Goal: Information Seeking & Learning: Learn about a topic

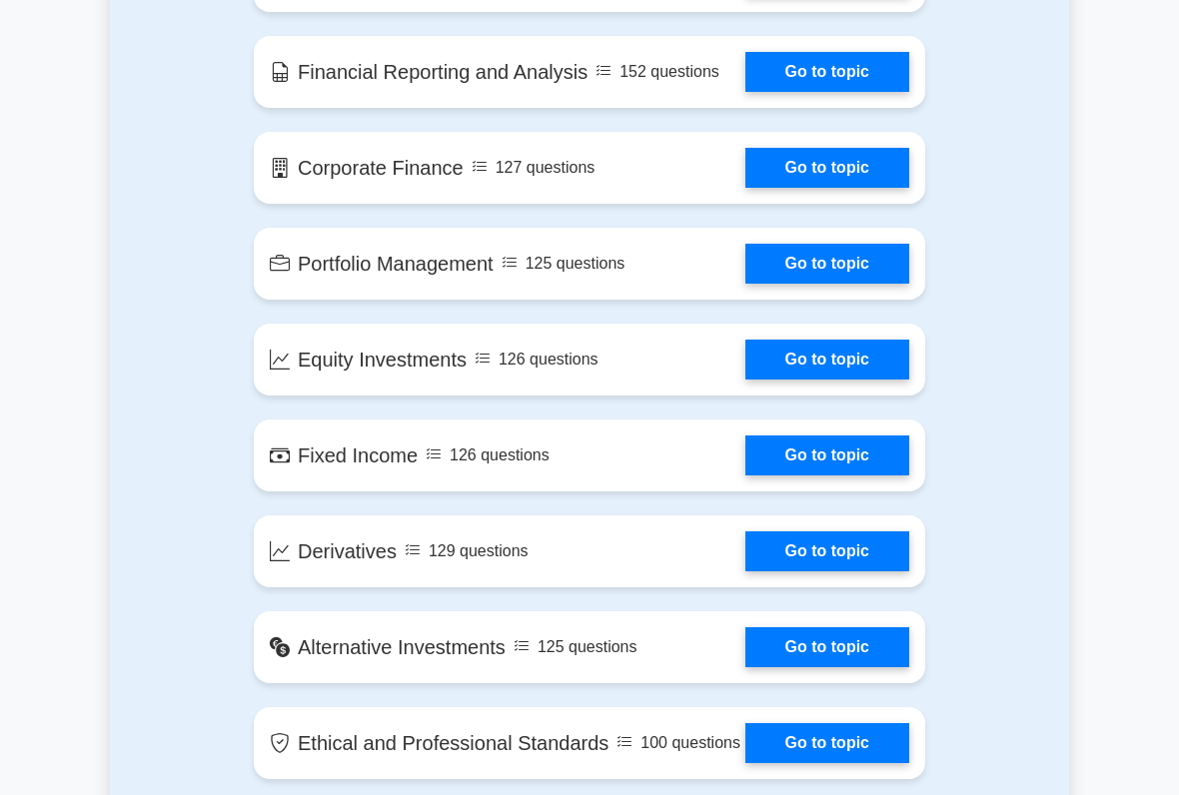
scroll to position [1408, 0]
click at [833, 188] on link "Go to topic" at bounding box center [827, 168] width 164 height 40
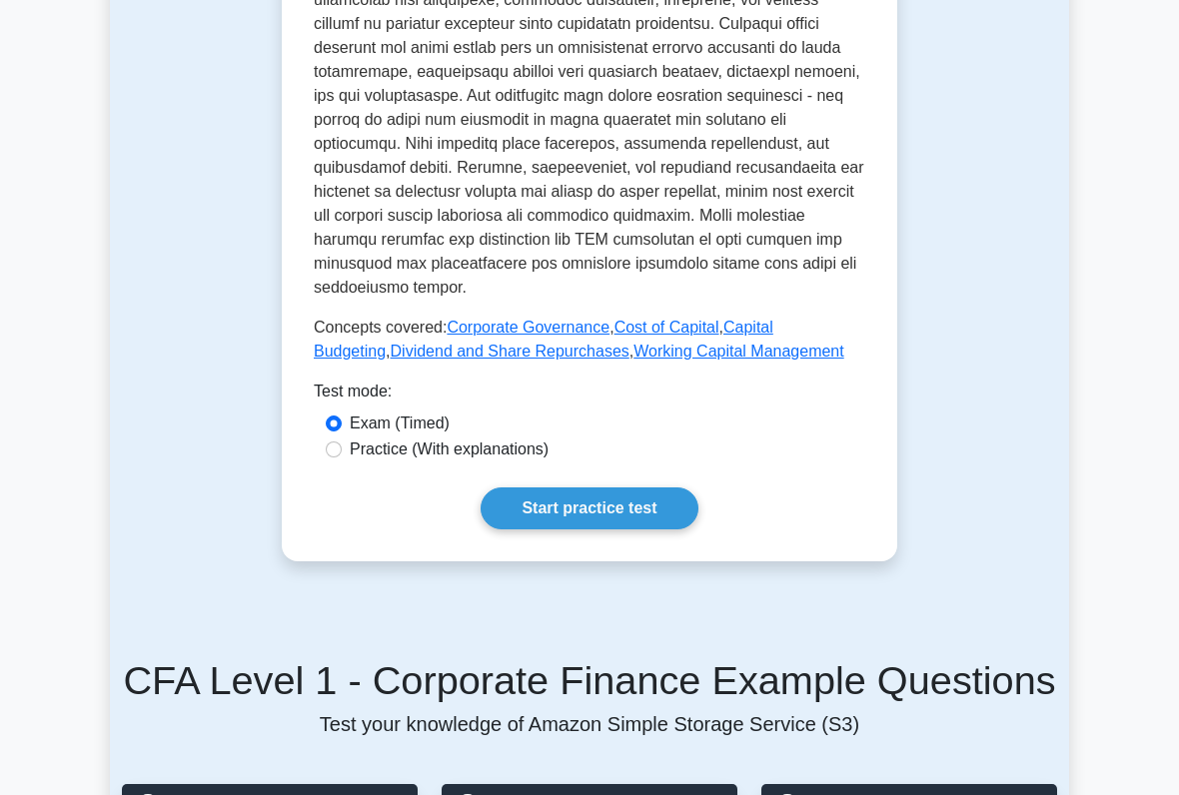
scroll to position [995, 0]
click at [686, 530] on link "Start practice test" at bounding box center [589, 509] width 217 height 42
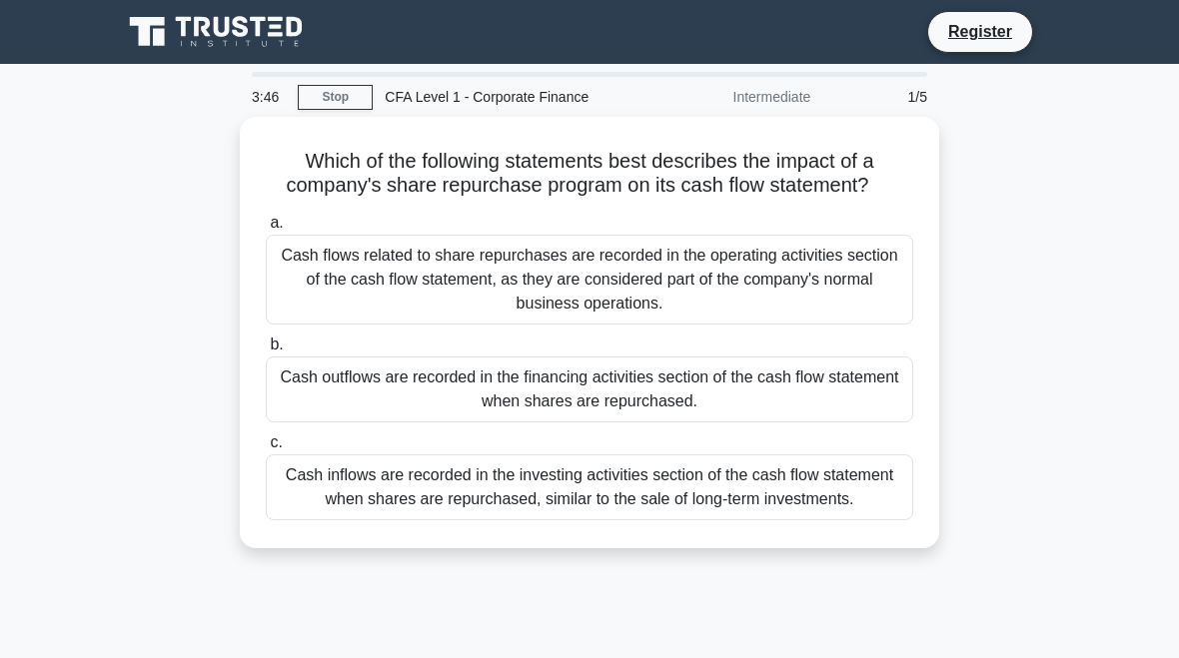
click at [844, 413] on div "Cash outflows are recorded in the financing activities section of the cash flow…" at bounding box center [589, 390] width 647 height 66
click at [266, 352] on input "b. Cash outflows are recorded in the financing activities section of the cash f…" at bounding box center [266, 345] width 0 height 13
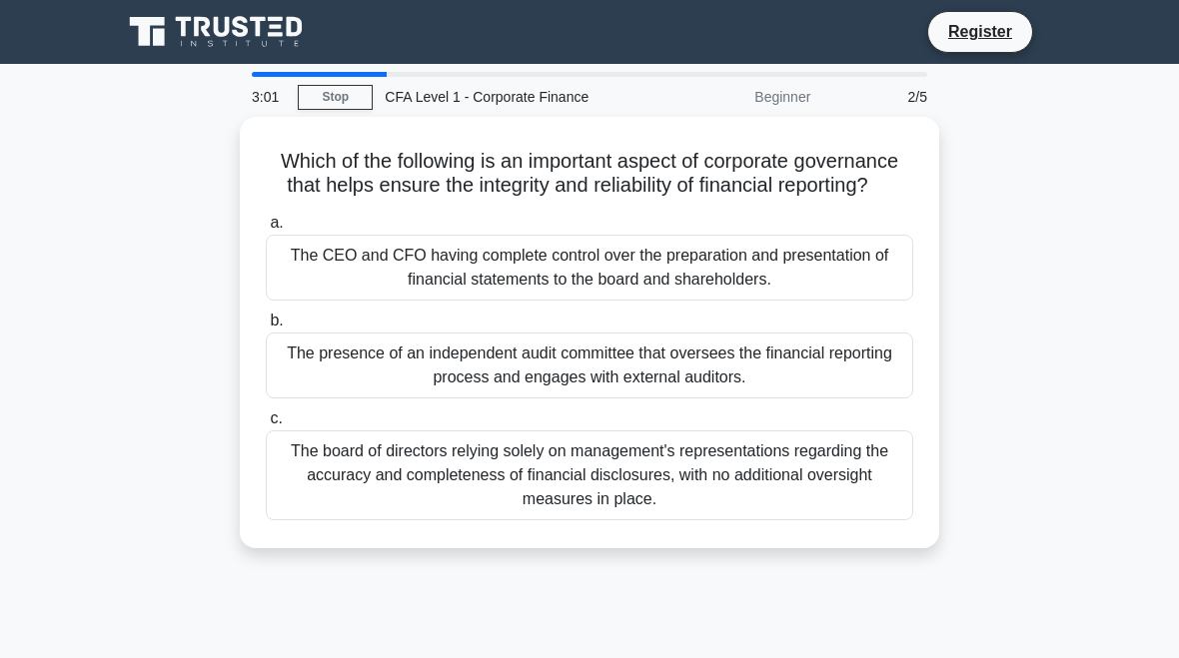
click at [841, 382] on div "The presence of an independent audit committee that oversees the financial repo…" at bounding box center [589, 366] width 647 height 66
click at [266, 328] on input "b. The presence of an independent audit committee that oversees the financial r…" at bounding box center [266, 321] width 0 height 13
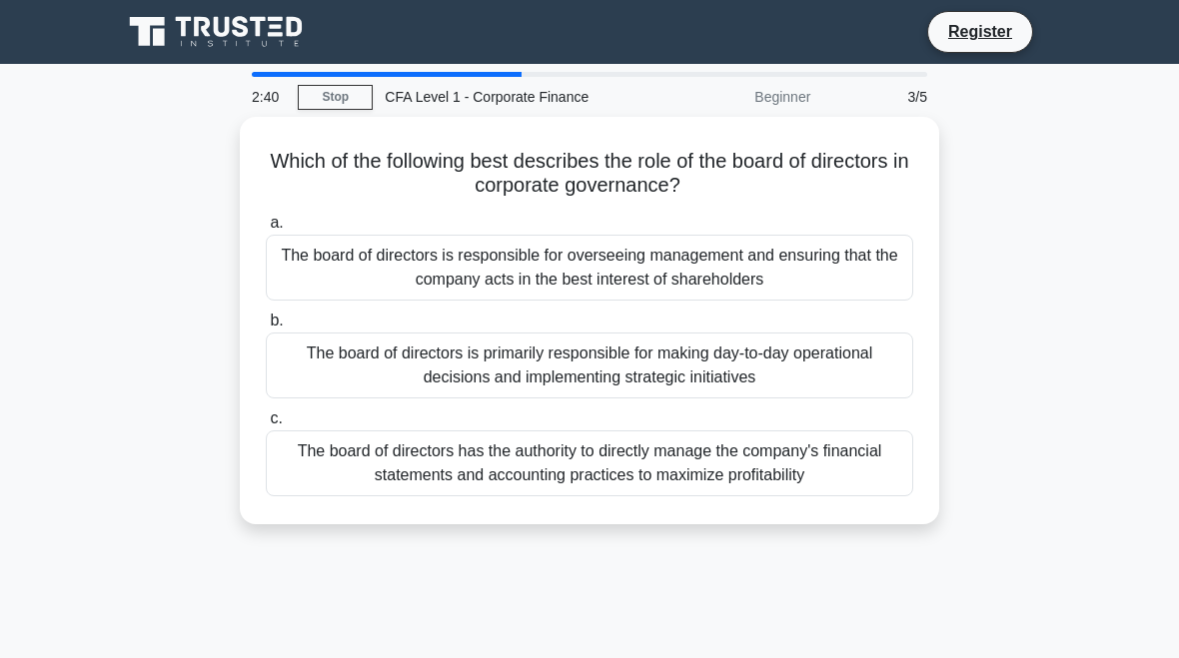
click at [771, 275] on div "The board of directors is responsible for overseeing management and ensuring th…" at bounding box center [589, 268] width 647 height 66
click at [266, 230] on input "a. The board of directors is responsible for overseeing management and ensuring…" at bounding box center [266, 223] width 0 height 13
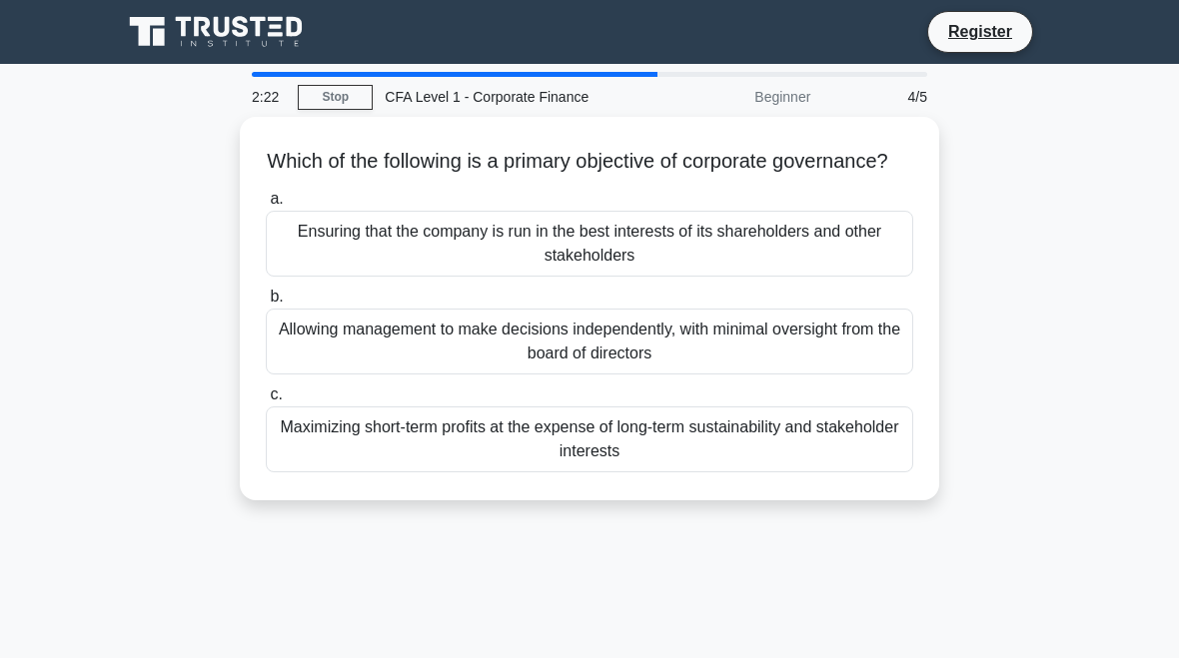
click at [725, 277] on div "Ensuring that the company is run in the best interests of its shareholders and …" at bounding box center [589, 244] width 647 height 66
click at [266, 206] on input "a. Ensuring that the company is run in the best interests of its shareholders a…" at bounding box center [266, 199] width 0 height 13
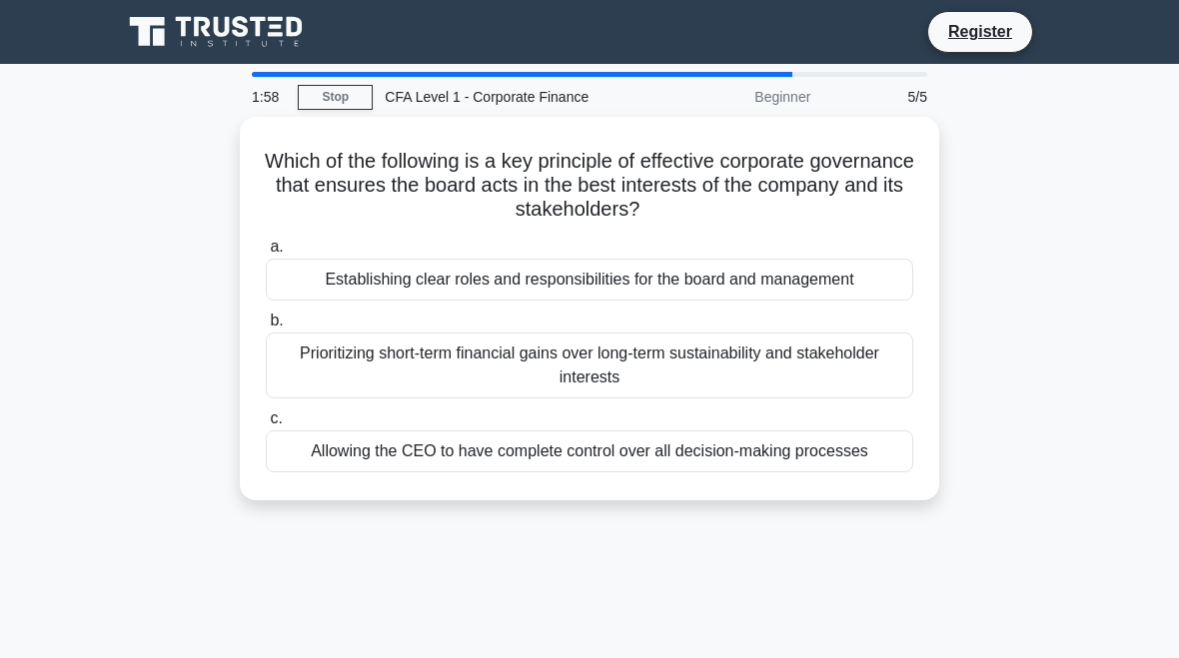
click at [695, 279] on div "Establishing clear roles and responsibilities for the board and management" at bounding box center [589, 280] width 647 height 42
click at [266, 254] on input "a. Establishing clear roles and responsibilities for the board and management" at bounding box center [266, 247] width 0 height 13
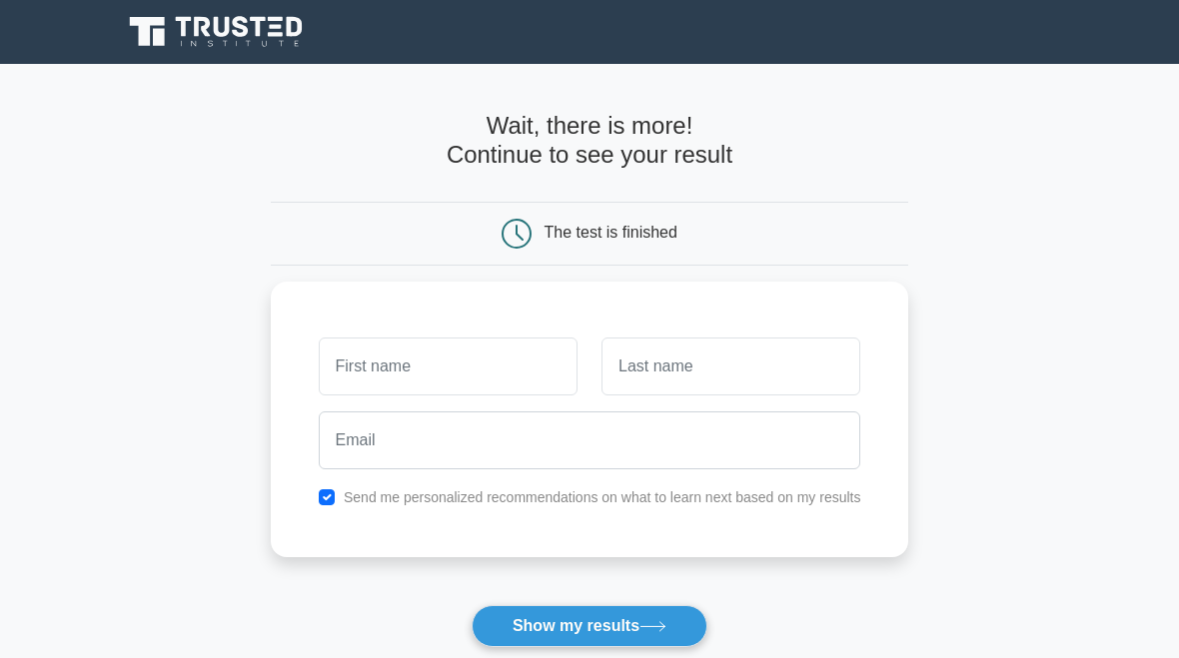
click at [319, 371] on input "text" at bounding box center [448, 367] width 259 height 58
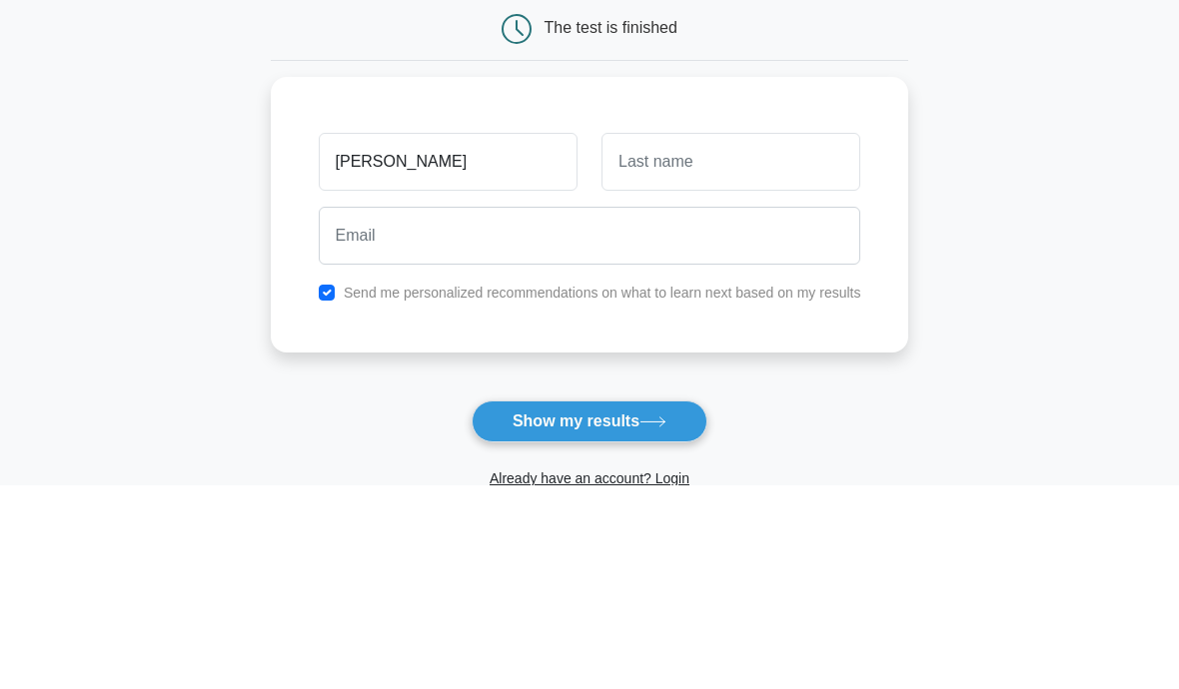
type input "Raj"
click at [784, 338] on input "text" at bounding box center [730, 367] width 259 height 58
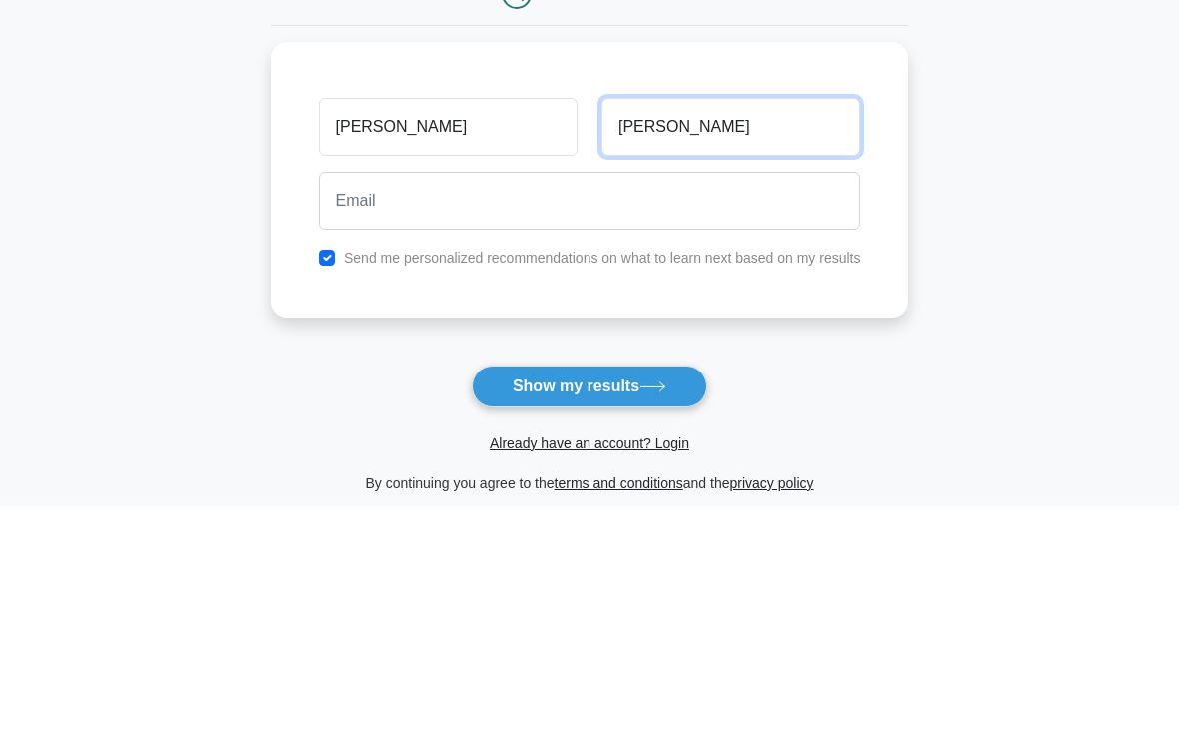
type input "Tomar"
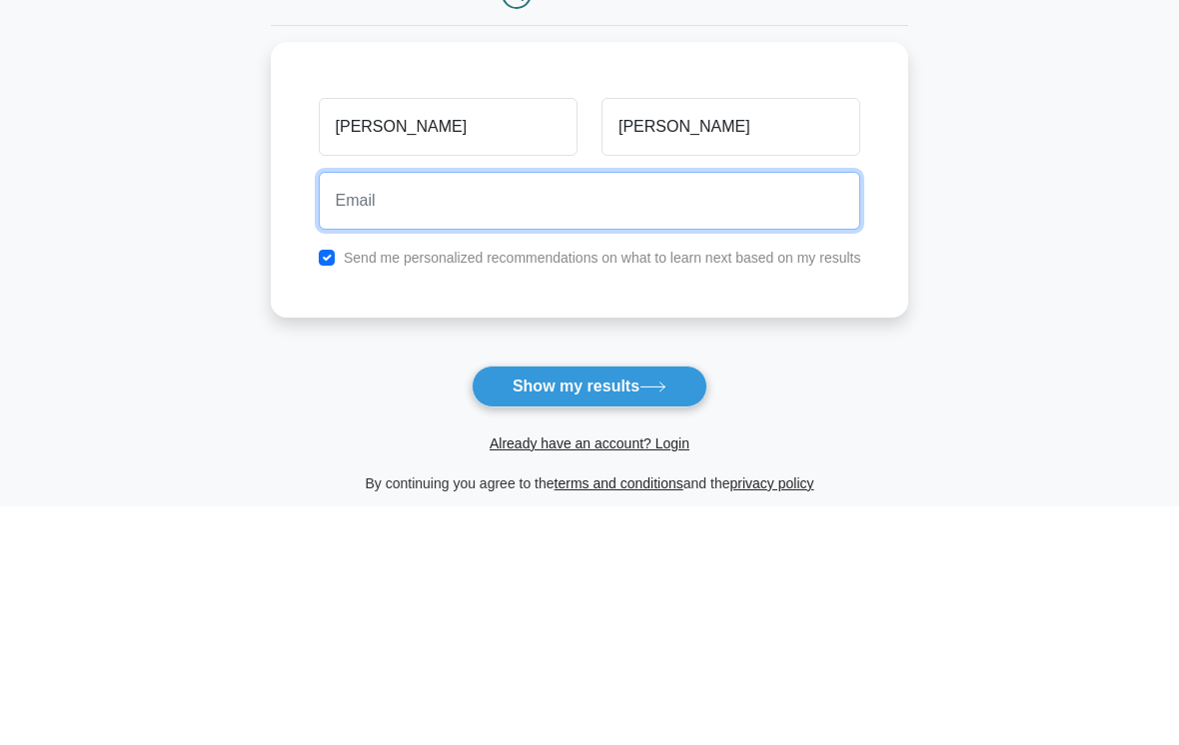
click at [792, 412] on input "email" at bounding box center [590, 441] width 543 height 58
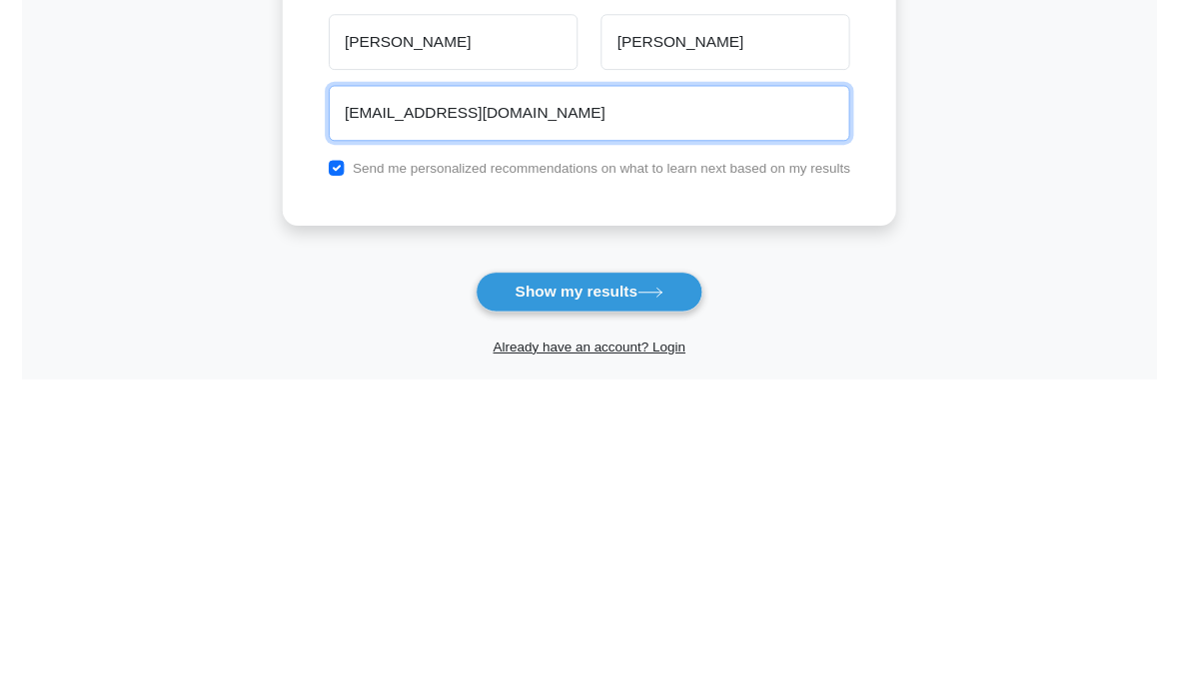
scroll to position [62, 0]
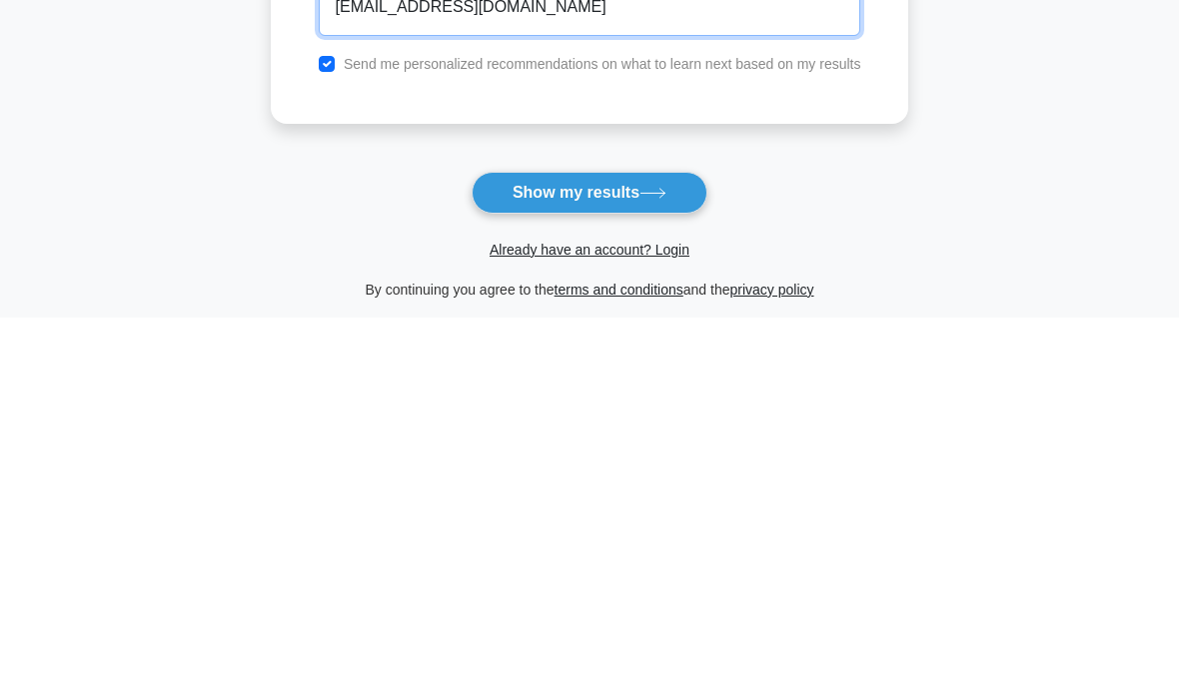
type input "freefiretopup.sgei@gmail.com"
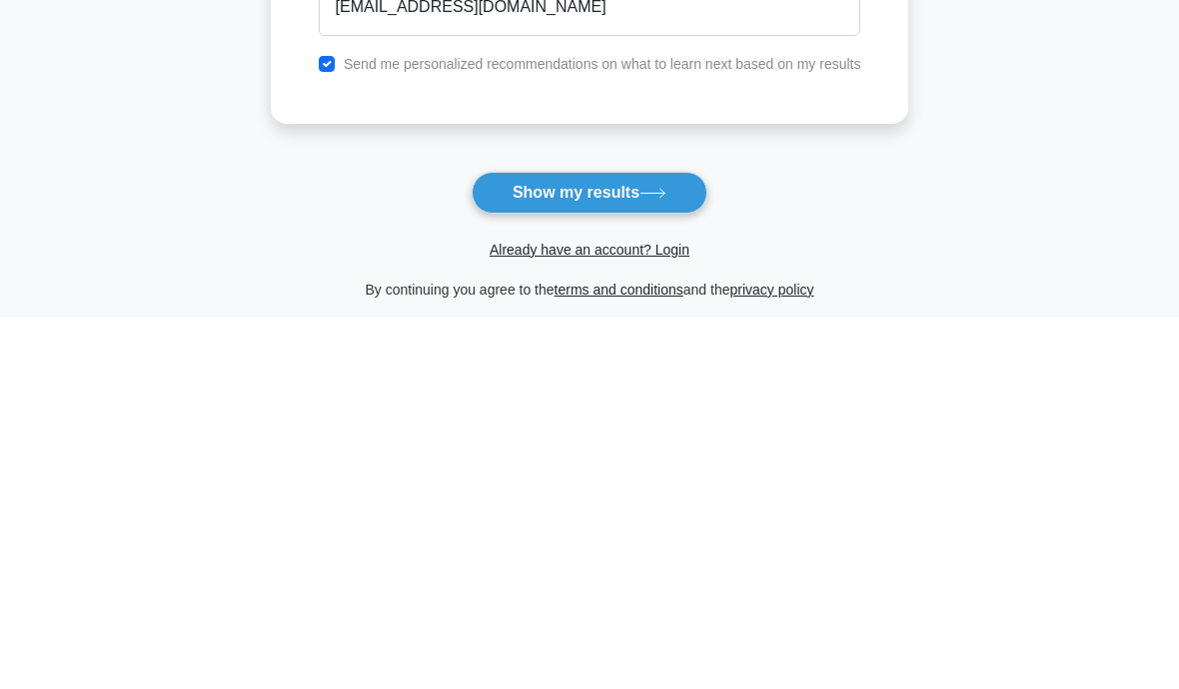
click at [666, 560] on icon at bounding box center [652, 565] width 27 height 11
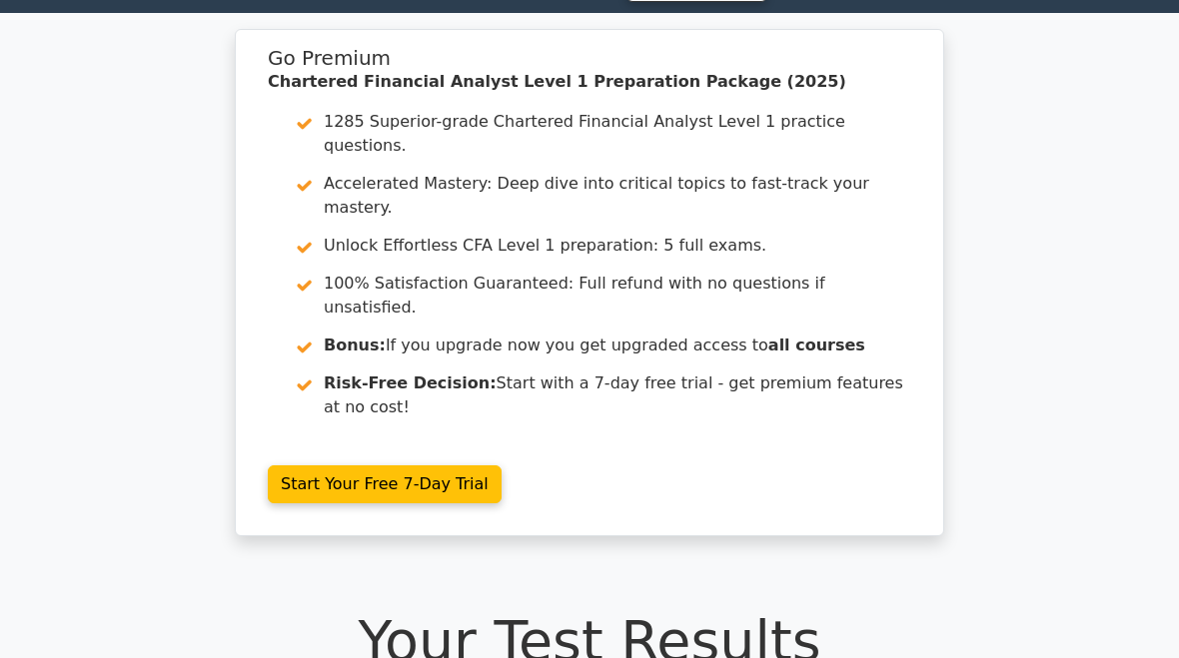
scroll to position [51, 0]
click at [268, 466] on link "Start Your Free 7-Day Trial" at bounding box center [385, 485] width 234 height 38
click at [294, 466] on link "Start Your Free 7-Day Trial" at bounding box center [385, 485] width 234 height 38
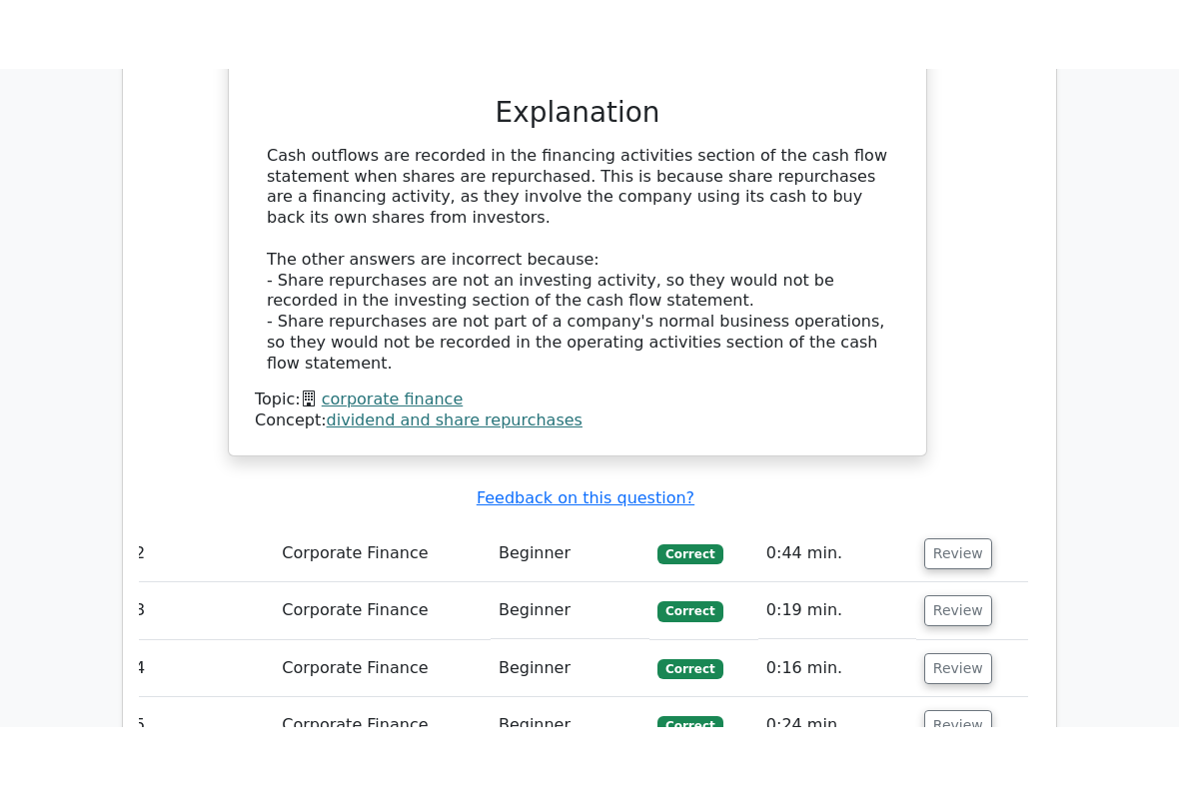
scroll to position [2023, 0]
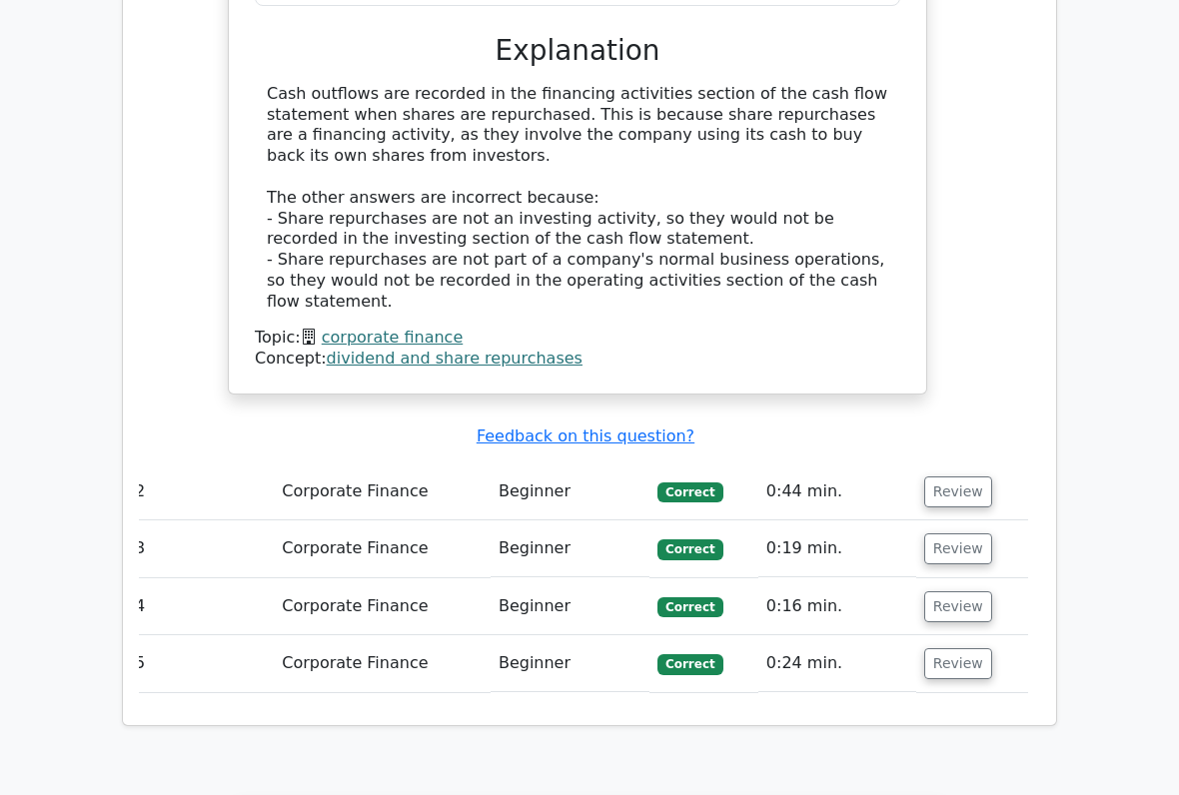
click at [972, 477] on button "Review" at bounding box center [958, 492] width 68 height 31
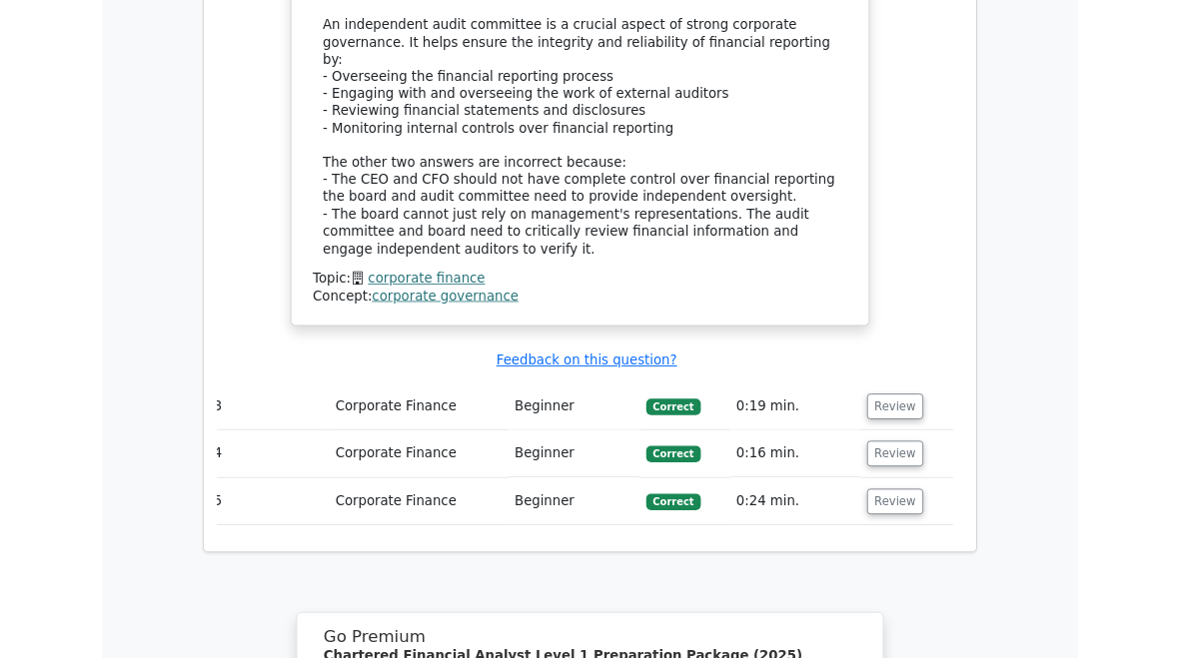
scroll to position [3048, 0]
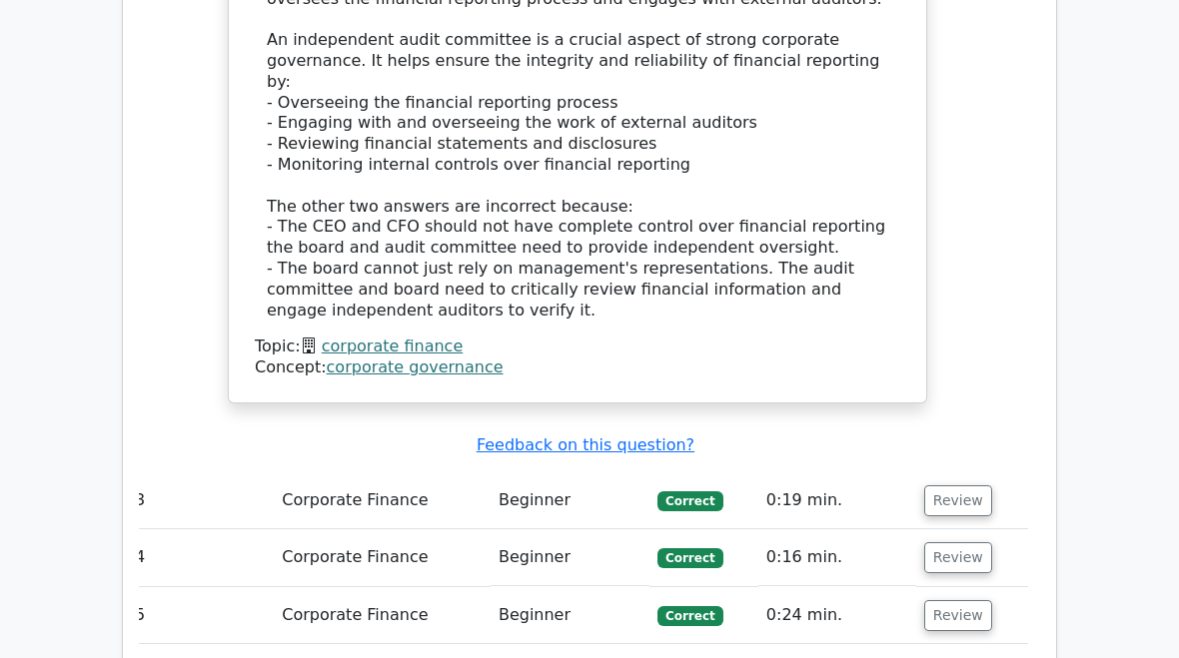
click at [966, 486] on button "Review" at bounding box center [958, 501] width 68 height 31
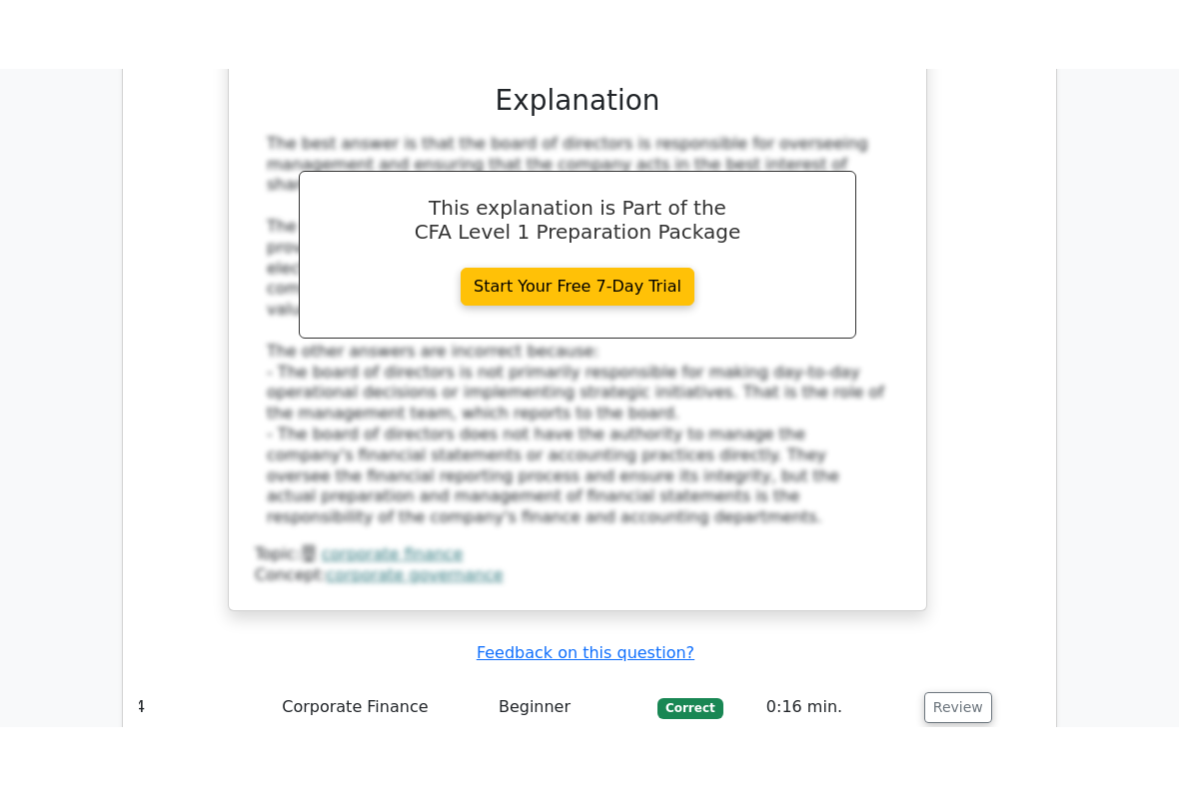
scroll to position [3967, 0]
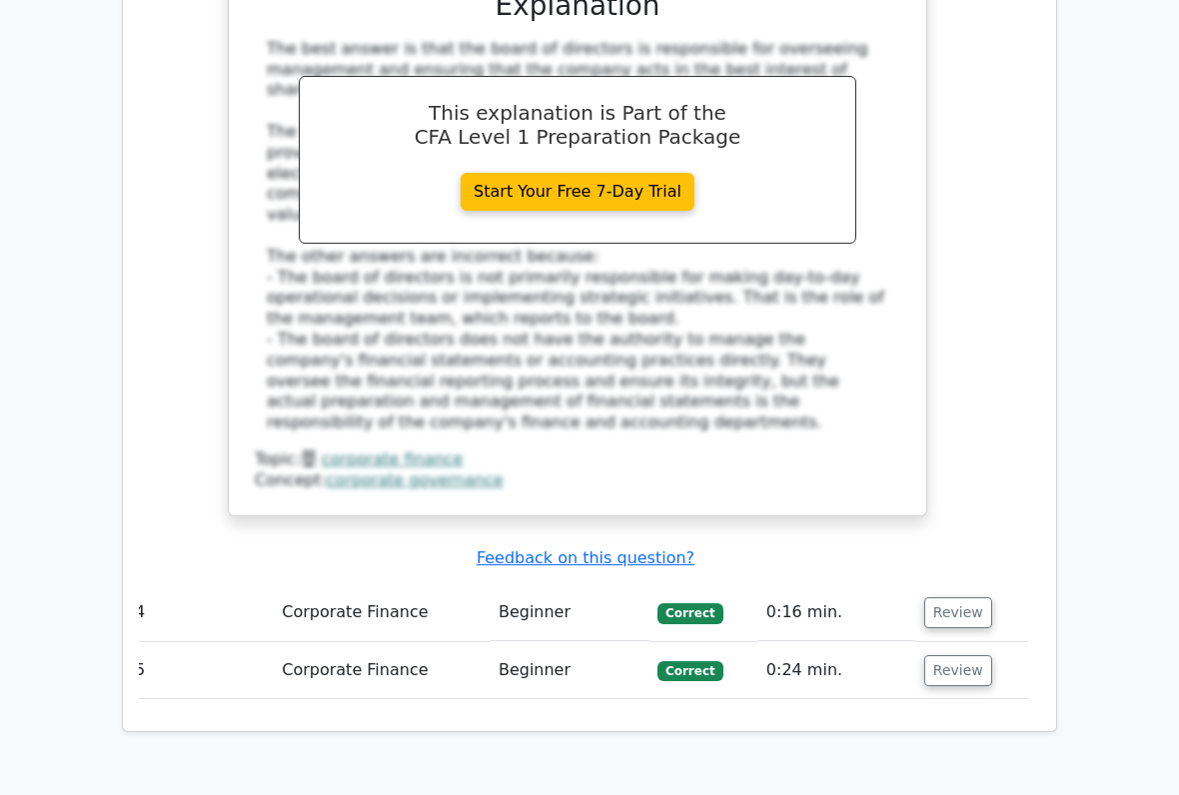
click at [981, 597] on button "Review" at bounding box center [958, 612] width 68 height 31
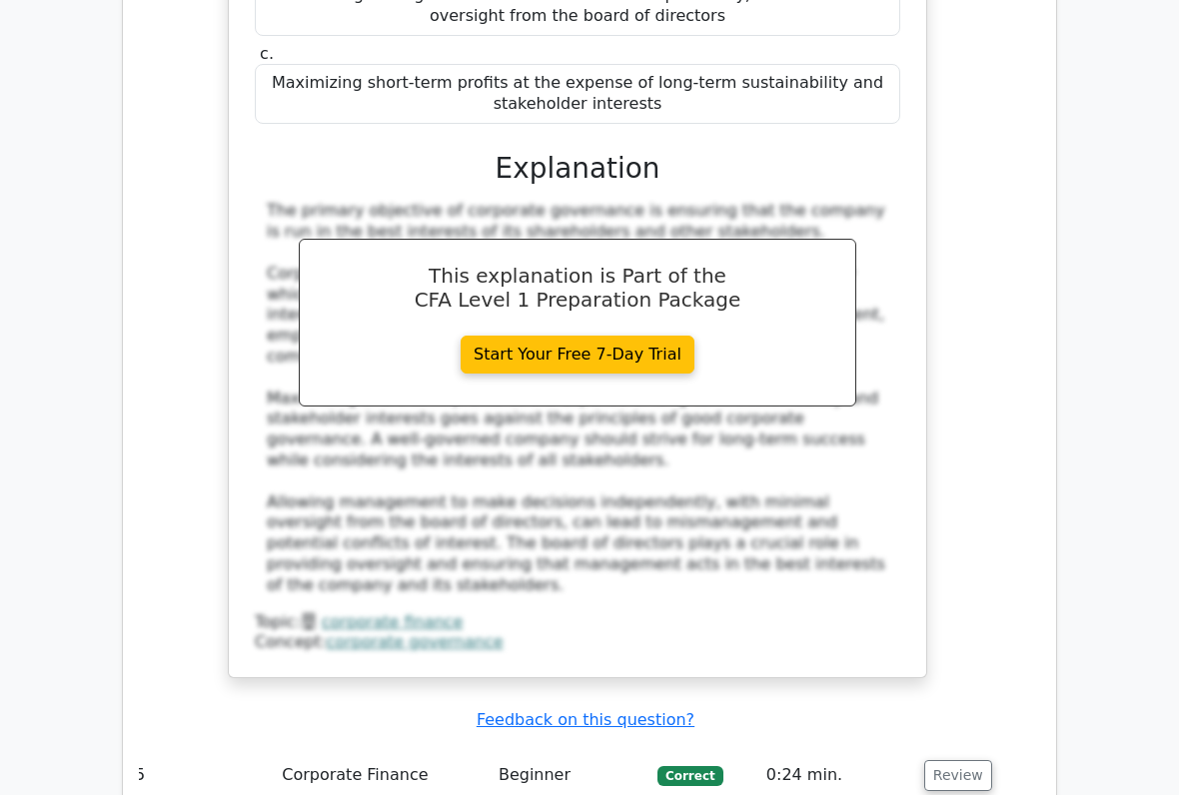
click at [964, 657] on button "Review" at bounding box center [958, 776] width 68 height 31
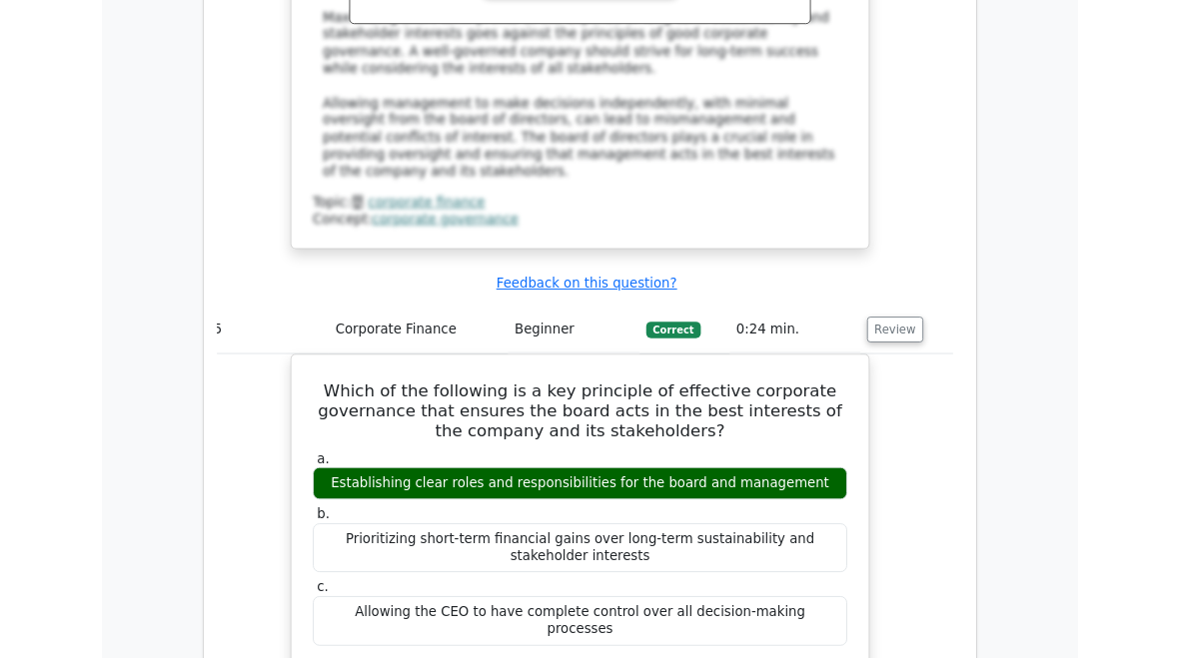
scroll to position [5268, 0]
